Goal: Task Accomplishment & Management: Use online tool/utility

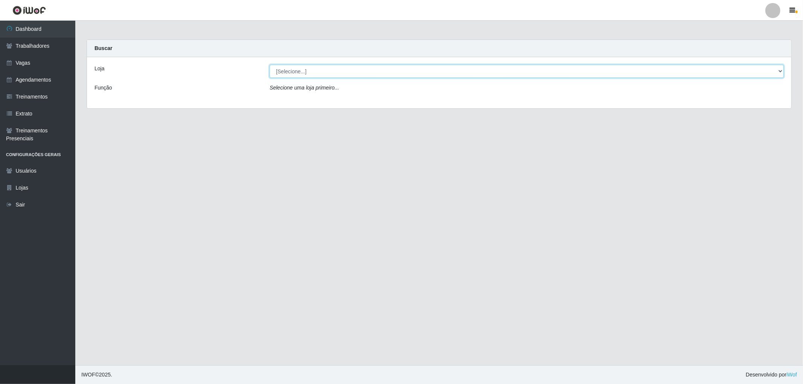
click at [298, 71] on select "[Selecione...] The Pow Pizzaria Delivery - [GEOGRAPHIC_DATA]" at bounding box center [526, 71] width 514 height 13
select select "322"
click at [269, 65] on select "[Selecione...] The Pow Pizzaria Delivery - [GEOGRAPHIC_DATA]" at bounding box center [526, 71] width 514 height 13
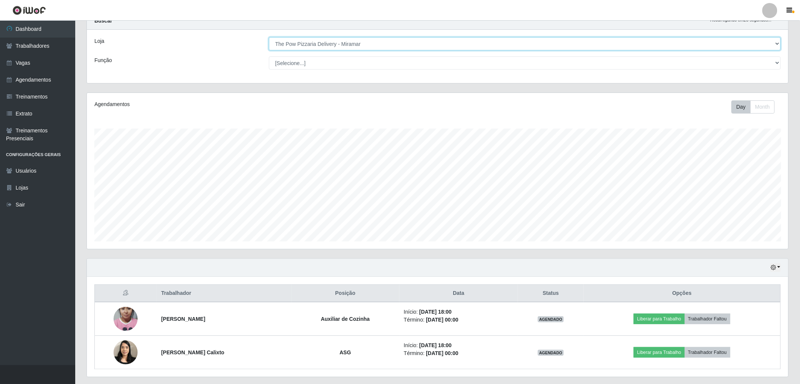
scroll to position [49, 0]
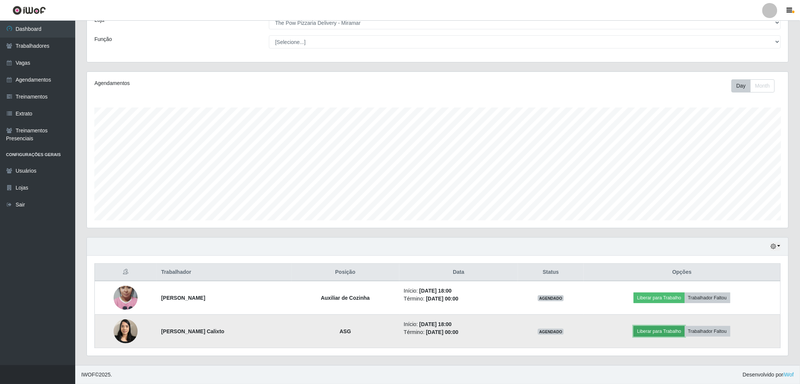
click at [657, 332] on button "Liberar para Trabalho" at bounding box center [659, 331] width 51 height 11
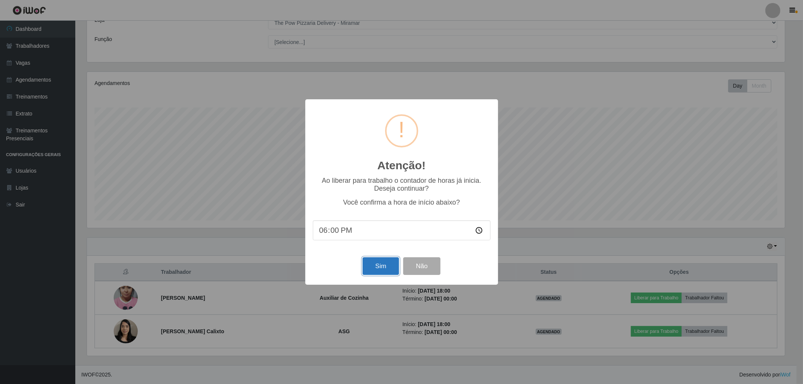
click at [380, 273] on button "Sim" at bounding box center [380, 266] width 36 height 18
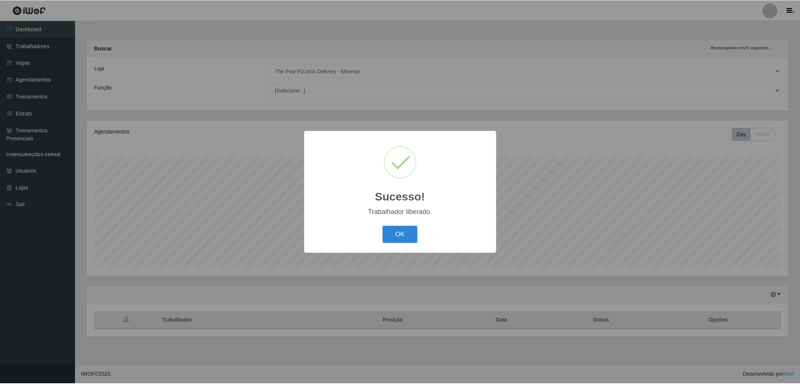
scroll to position [156, 704]
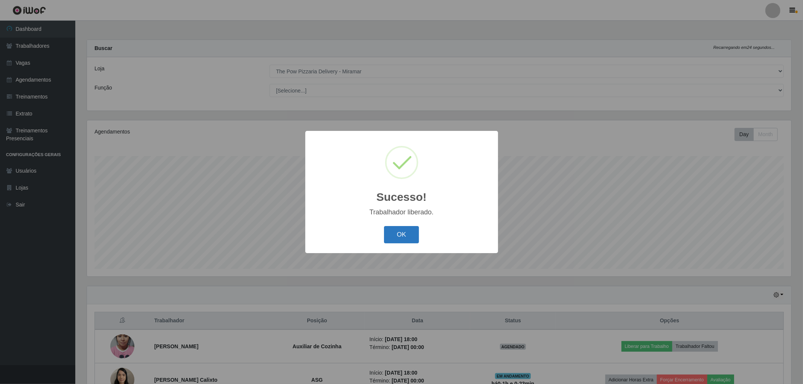
click at [384, 236] on button "OK" at bounding box center [401, 235] width 35 height 18
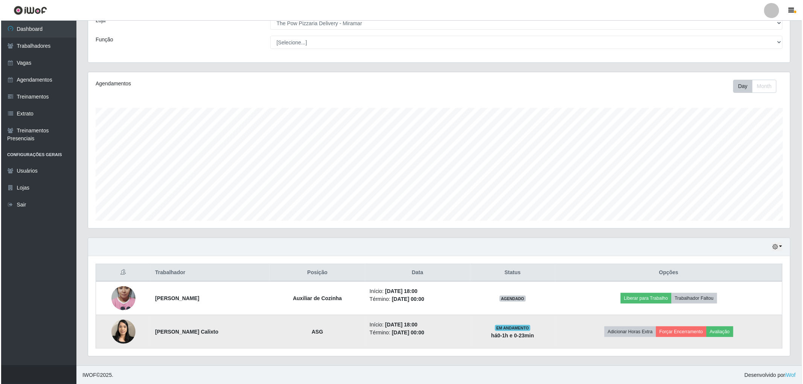
scroll to position [49, 0]
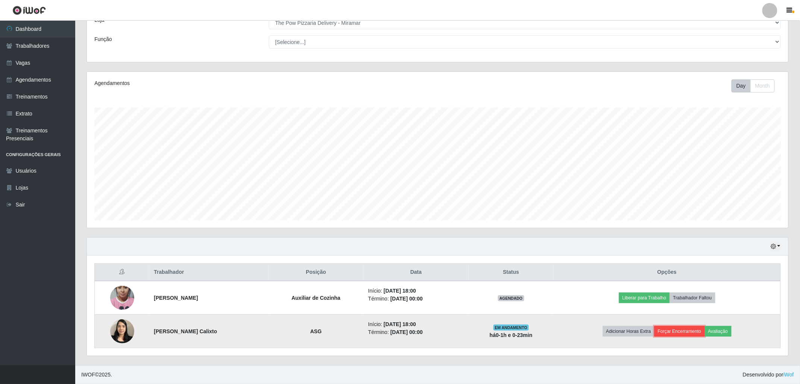
click at [682, 330] on button "Forçar Encerramento" at bounding box center [680, 331] width 50 height 11
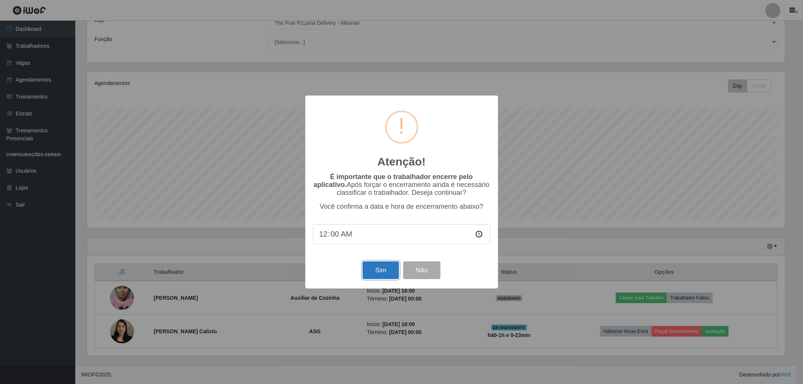
click at [386, 269] on button "Sim" at bounding box center [380, 270] width 36 height 18
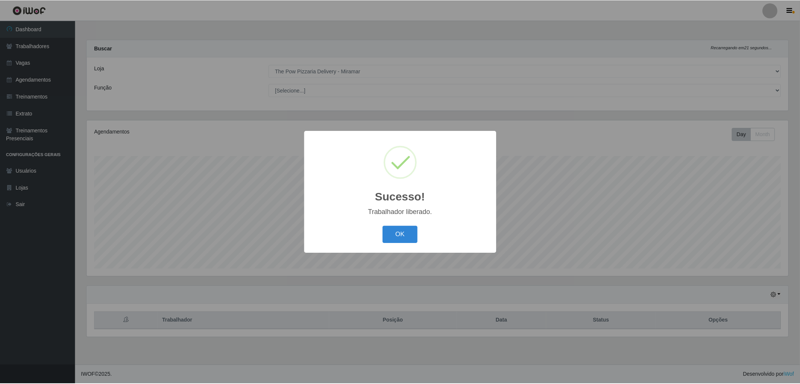
scroll to position [156, 704]
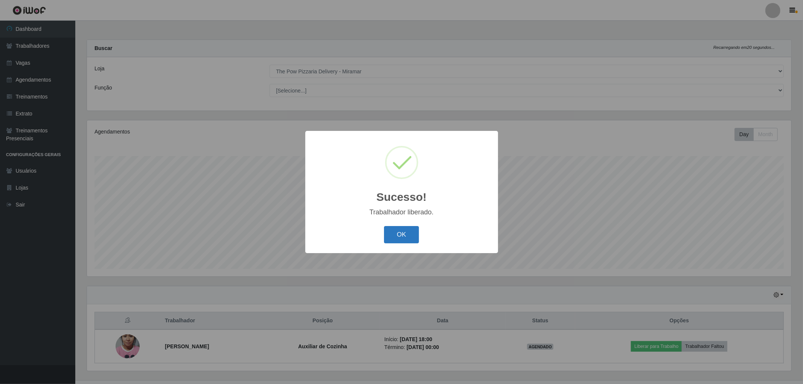
click at [396, 236] on button "OK" at bounding box center [401, 235] width 35 height 18
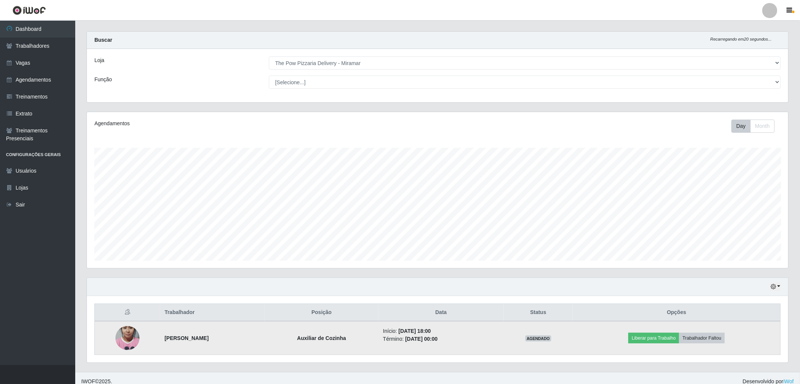
scroll to position [15, 0]
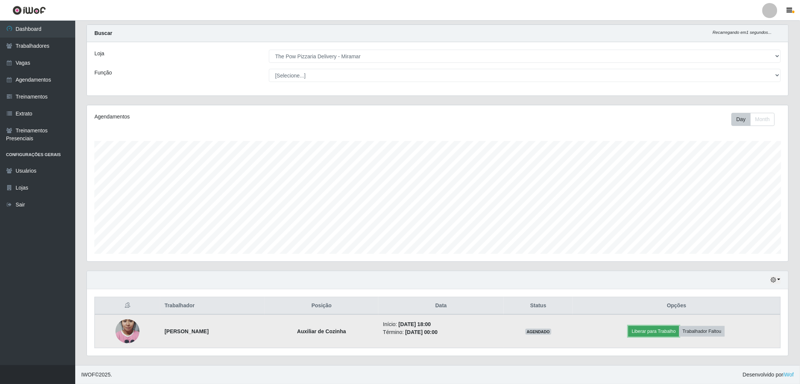
click at [664, 332] on button "Liberar para Trabalho" at bounding box center [654, 331] width 51 height 11
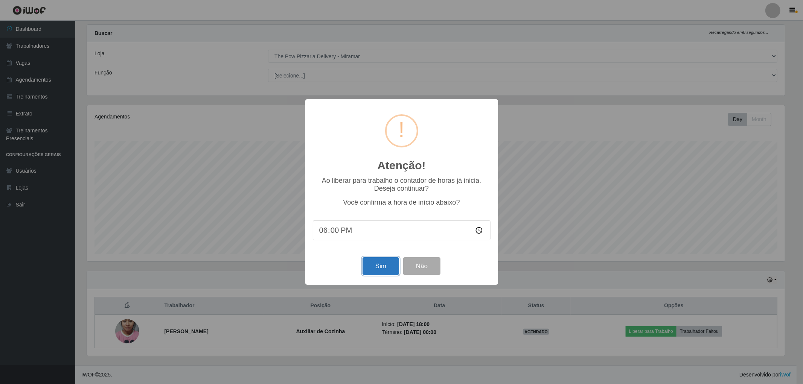
click at [379, 268] on button "Sim" at bounding box center [380, 266] width 36 height 18
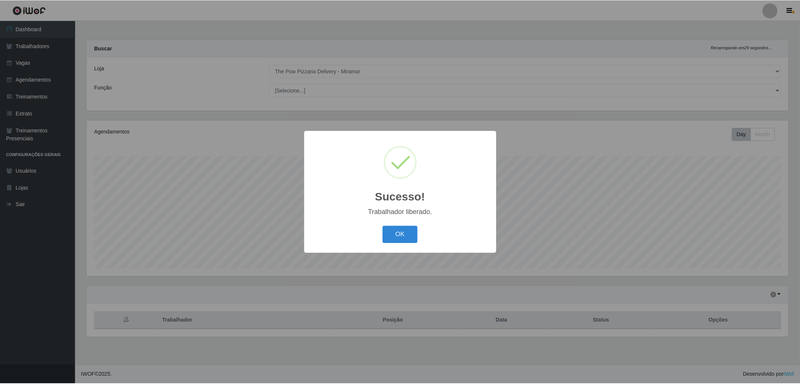
scroll to position [156, 704]
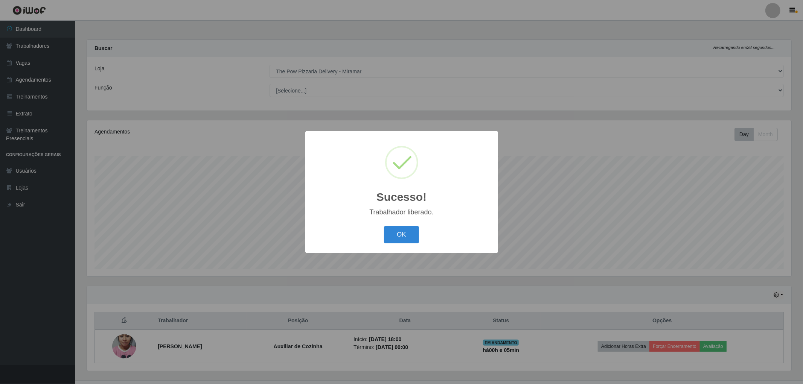
click at [412, 224] on div "OK Cancel" at bounding box center [402, 234] width 178 height 21
click at [388, 227] on button "OK" at bounding box center [401, 235] width 35 height 18
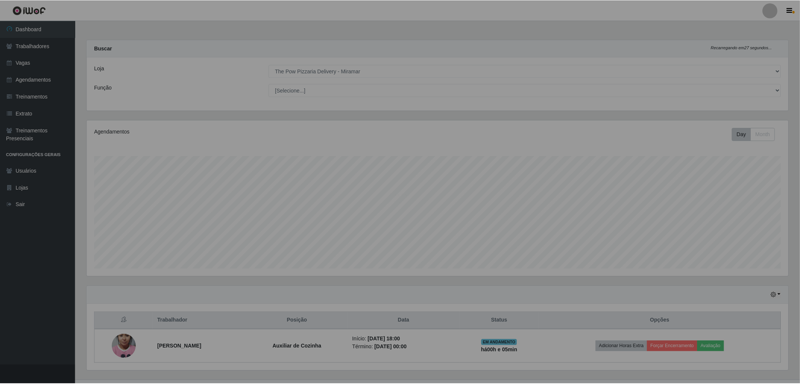
scroll to position [156, 702]
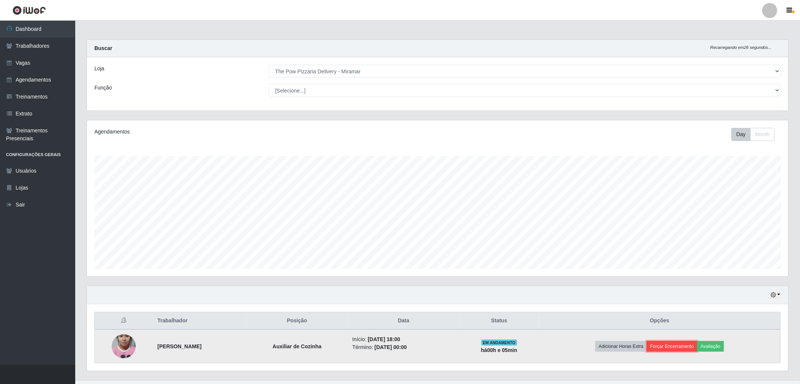
click at [695, 344] on button "Forçar Encerramento" at bounding box center [672, 346] width 50 height 11
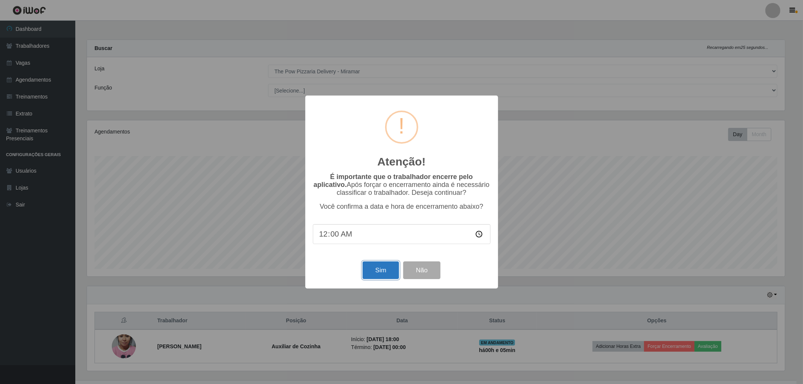
click at [390, 272] on button "Sim" at bounding box center [380, 270] width 36 height 18
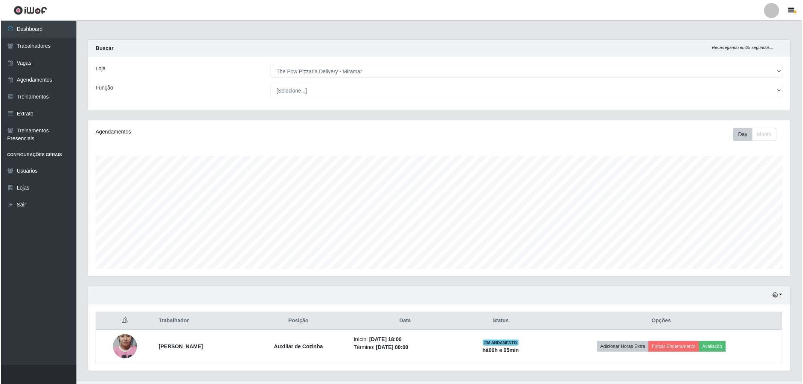
scroll to position [156, 704]
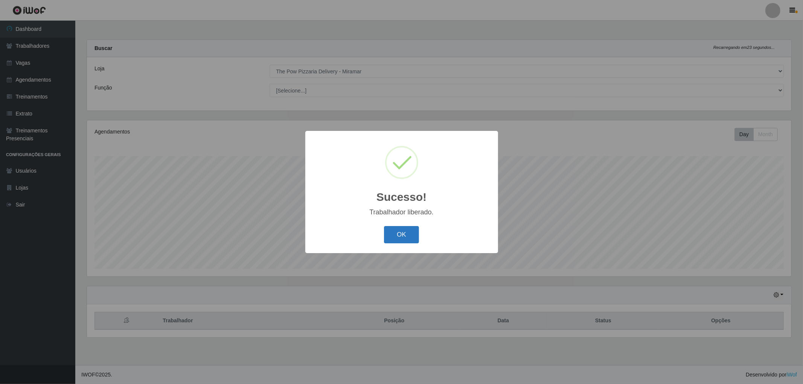
click at [400, 237] on button "OK" at bounding box center [401, 235] width 35 height 18
